Goal: Task Accomplishment & Management: Use online tool/utility

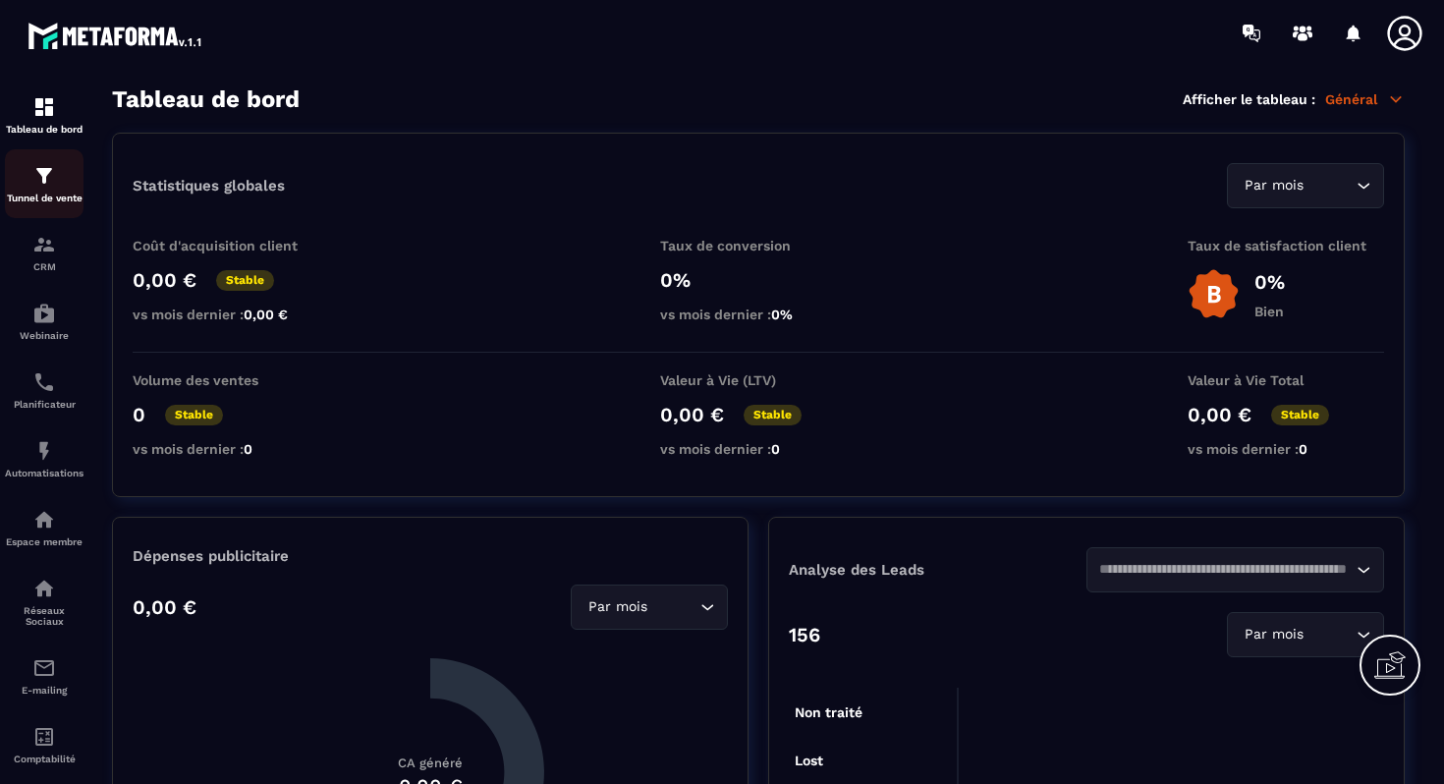
click at [39, 179] on img at bounding box center [44, 176] width 24 height 24
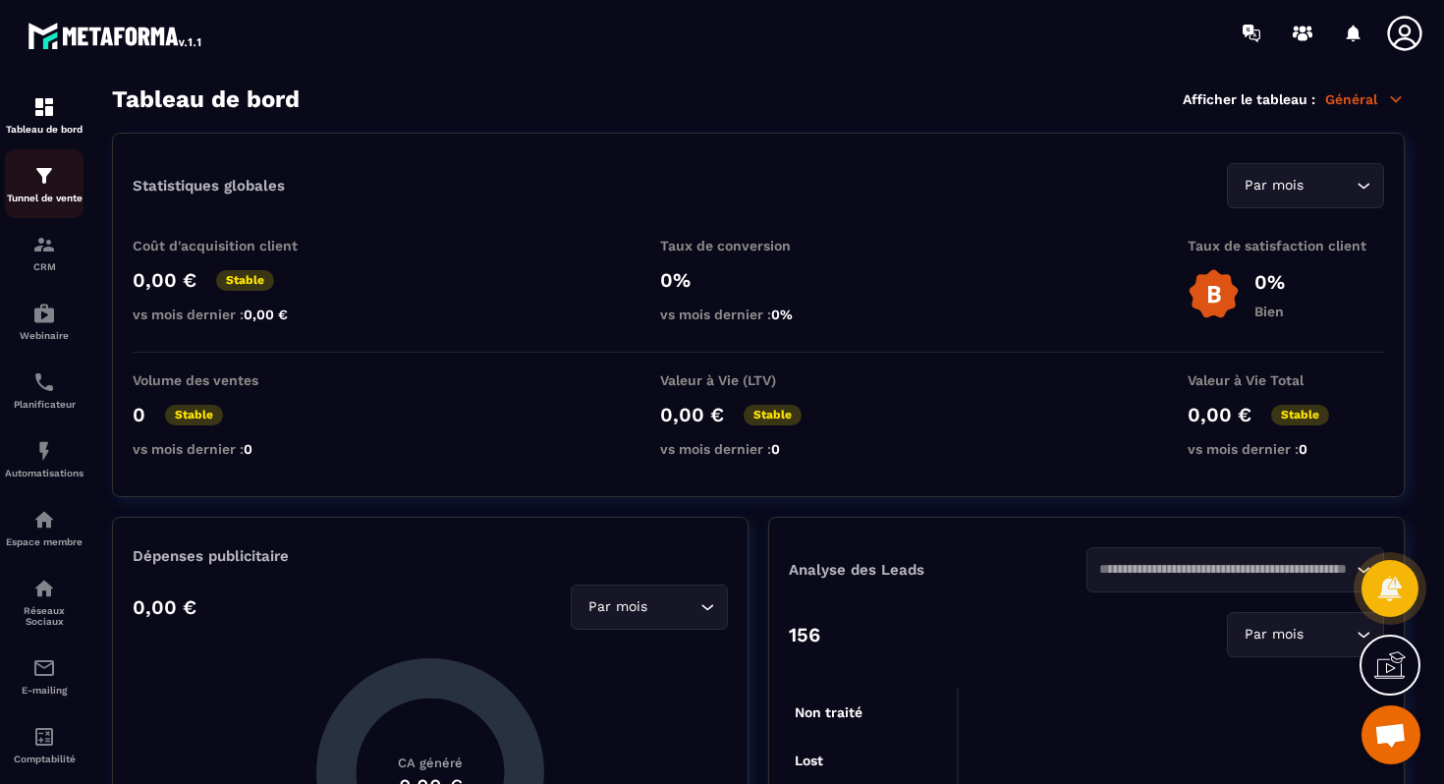
scroll to position [9527, 0]
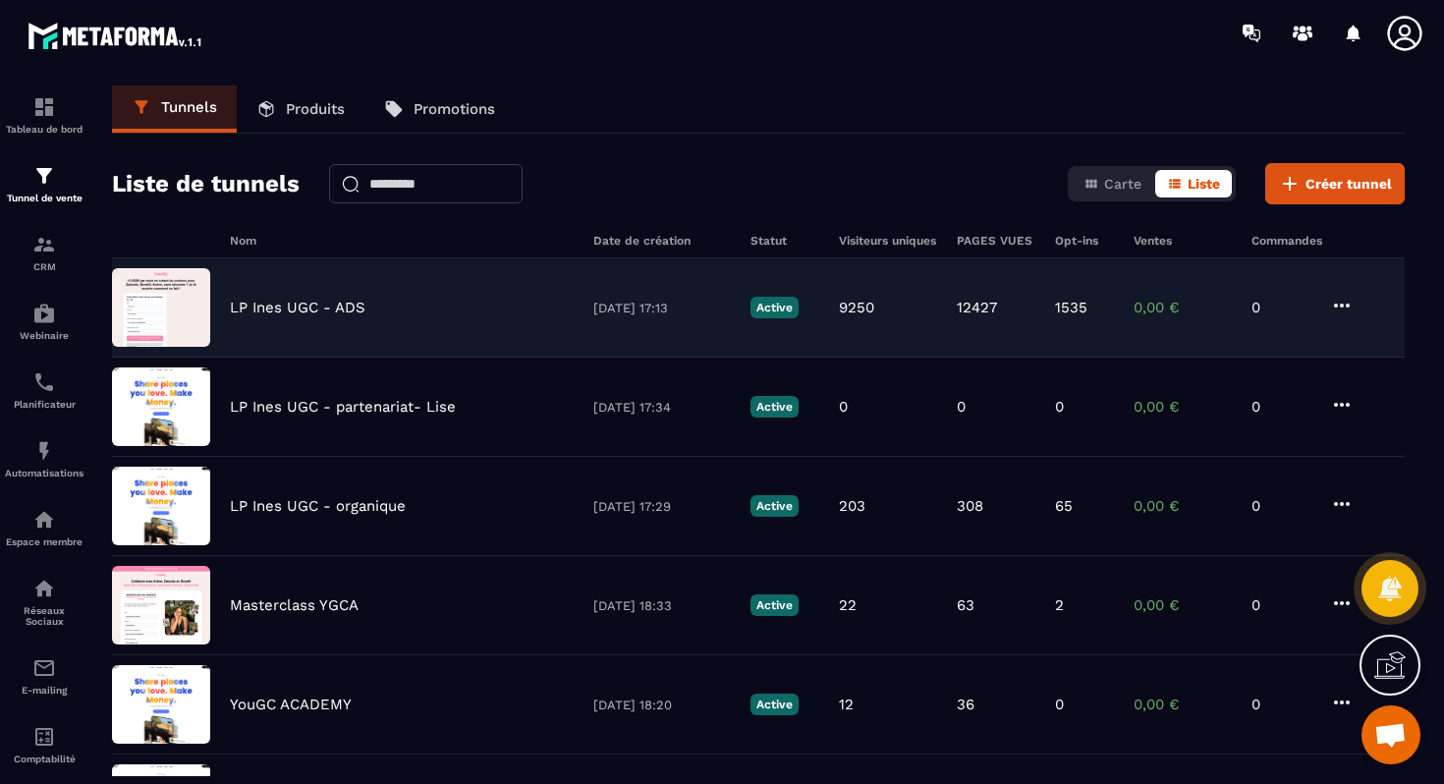
click at [196, 327] on img at bounding box center [161, 307] width 98 height 79
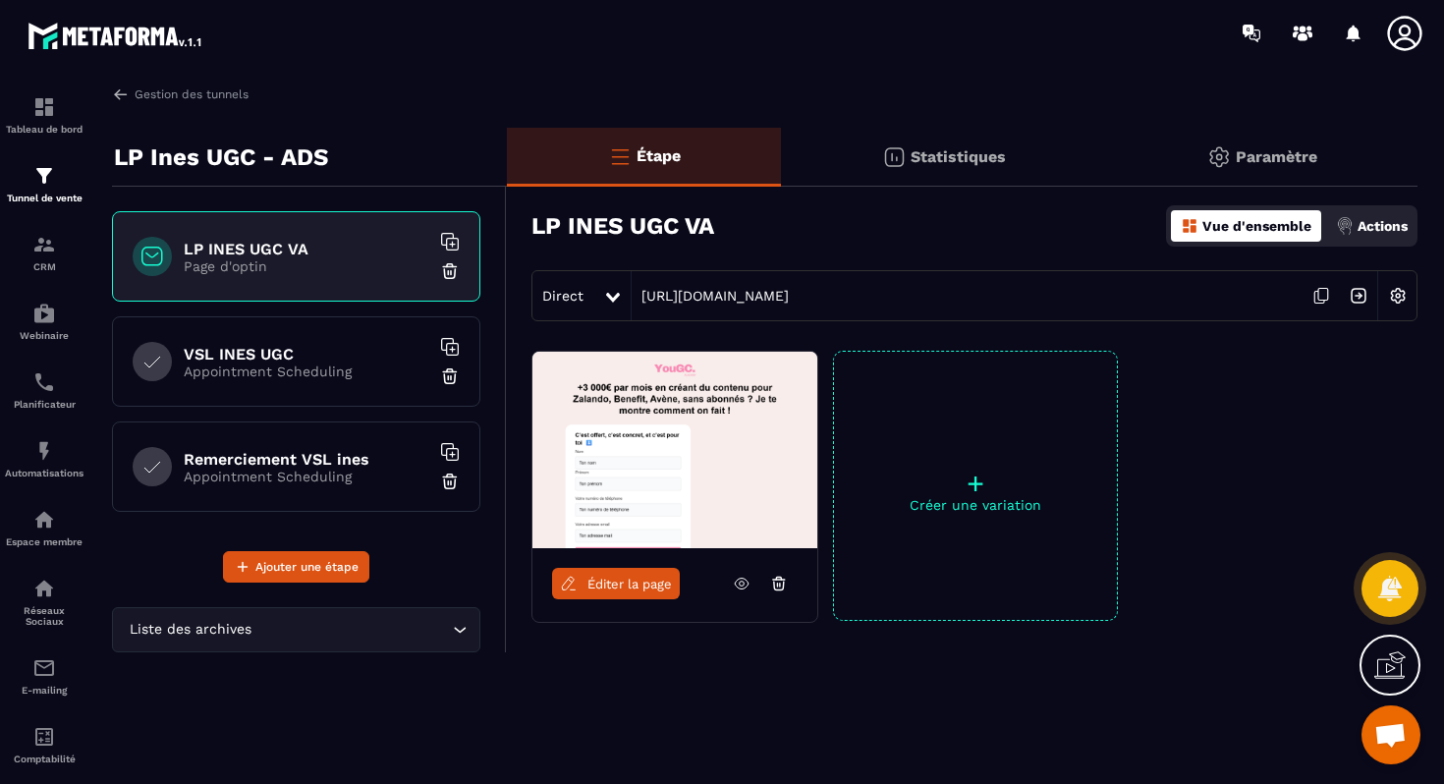
click at [1354, 296] on img at bounding box center [1358, 295] width 37 height 37
click at [1324, 296] on icon at bounding box center [1321, 295] width 37 height 37
click at [319, 381] on div "VSL INES UGC Appointment Scheduling" at bounding box center [296, 361] width 368 height 90
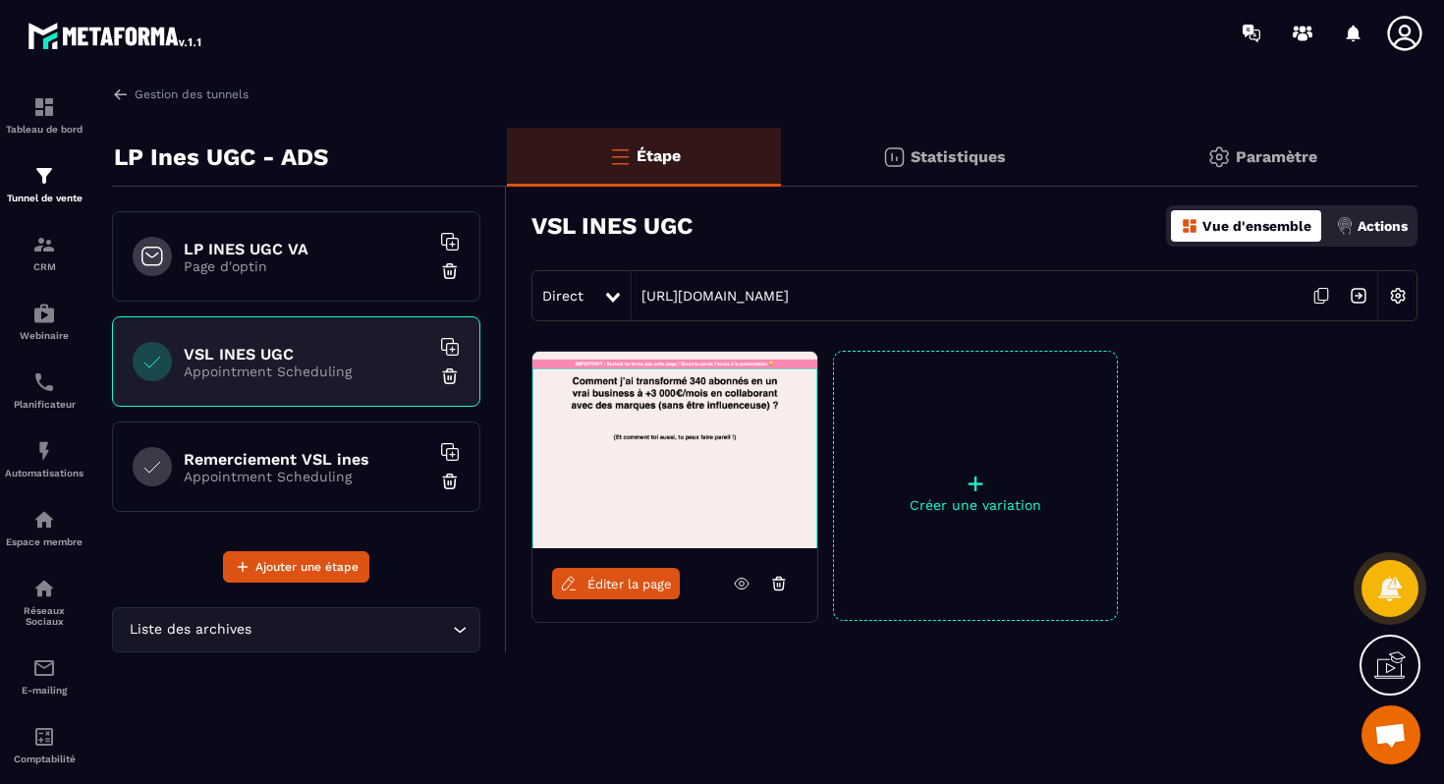
click at [1323, 298] on icon at bounding box center [1321, 295] width 37 height 37
click at [340, 494] on div "Remerciement VSL ines Appointment Scheduling" at bounding box center [296, 466] width 368 height 90
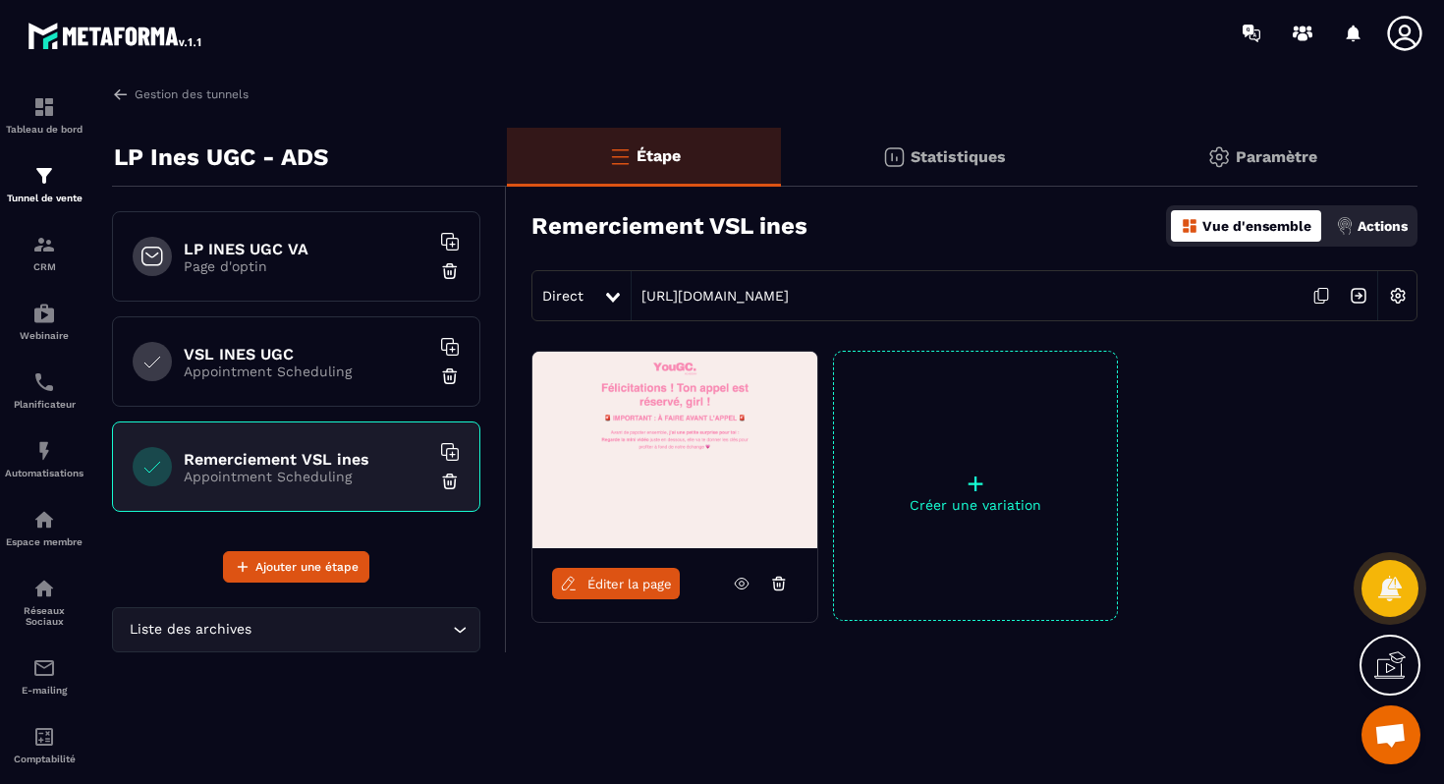
click at [1326, 290] on icon at bounding box center [1321, 295] width 37 height 37
